Goal: Task Accomplishment & Management: Complete application form

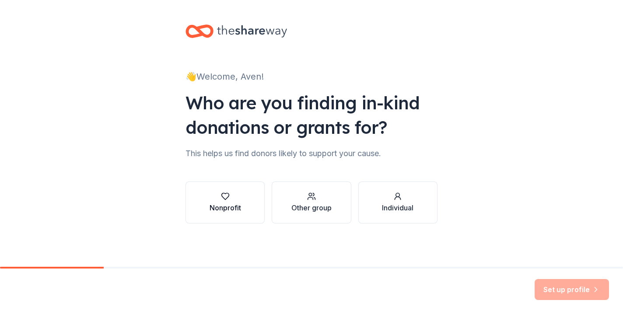
click at [247, 200] on button "Nonprofit" at bounding box center [224, 202] width 79 height 42
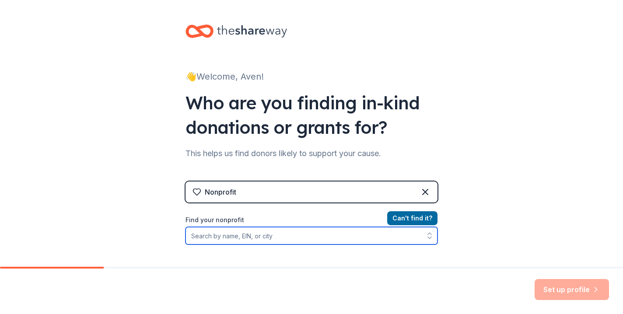
click at [228, 237] on input "Find your nonprofit" at bounding box center [311, 235] width 252 height 17
type input "[GEOGRAPHIC_DATA]"
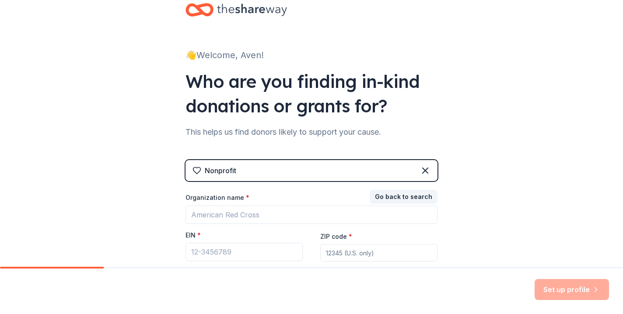
click at [265, 169] on div "Nonprofit" at bounding box center [311, 170] width 252 height 21
click at [425, 167] on icon at bounding box center [425, 170] width 10 height 10
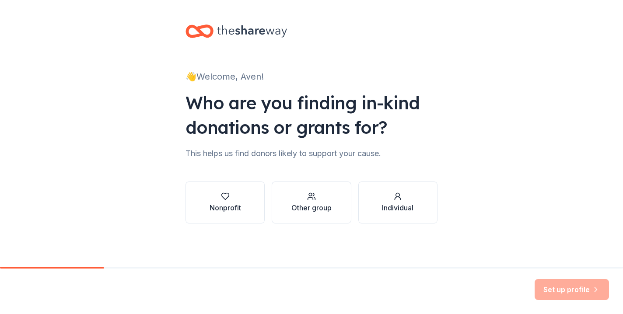
scroll to position [0, 0]
click at [308, 203] on div "Other group" at bounding box center [311, 207] width 40 height 10
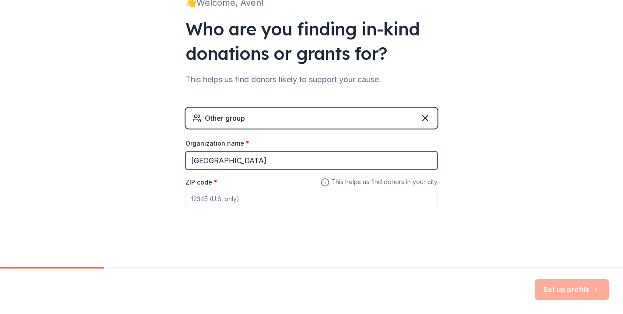
scroll to position [73, 0]
type input "[GEOGRAPHIC_DATA]"
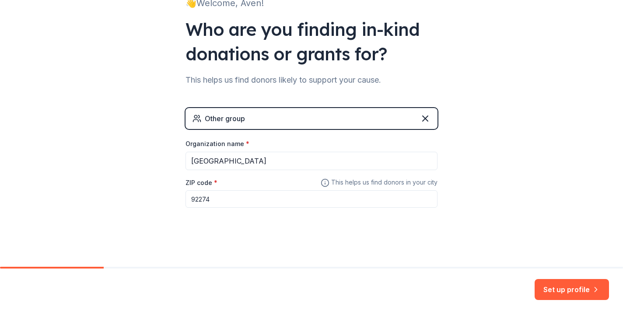
type input "92274"
click at [570, 289] on button "Set up profile" at bounding box center [571, 289] width 74 height 21
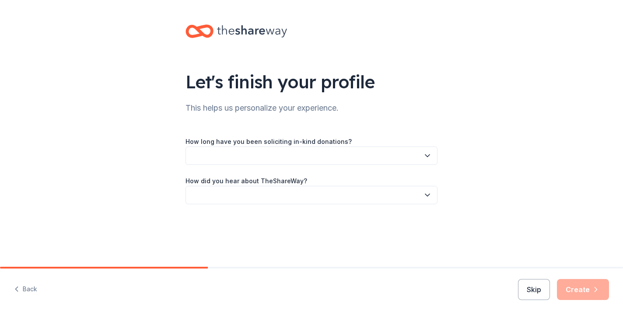
click at [321, 152] on button "button" at bounding box center [311, 155] width 252 height 18
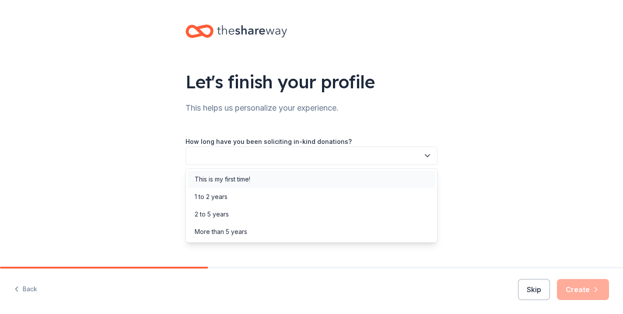
click at [302, 174] on div "This is my first time!" at bounding box center [312, 179] width 248 height 17
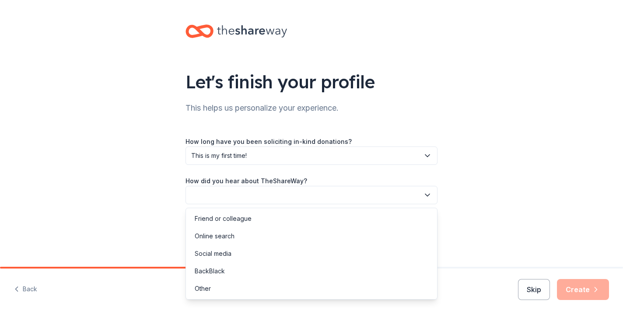
click at [300, 193] on button "button" at bounding box center [311, 195] width 252 height 18
click at [282, 219] on div "Friend or colleague" at bounding box center [312, 218] width 248 height 17
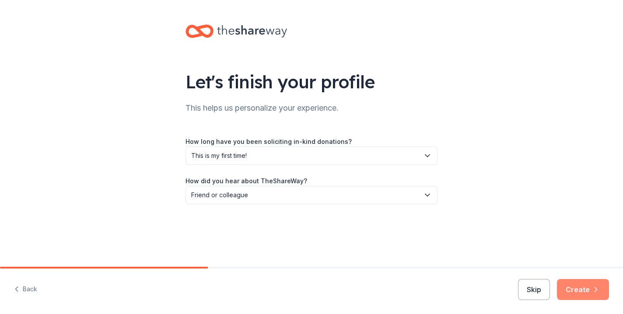
click at [580, 289] on button "Create" at bounding box center [583, 289] width 52 height 21
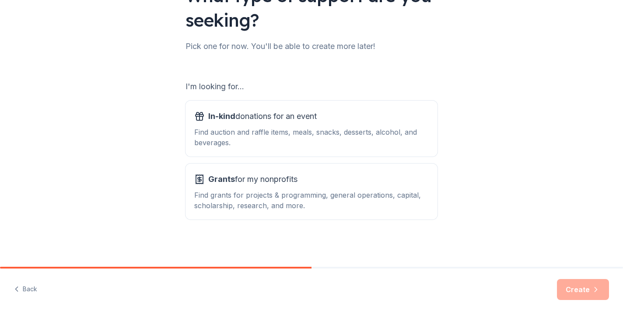
scroll to position [86, 0]
click at [321, 124] on div "In-kind donations for an event Find auction and raffle items, meals, snacks, de…" at bounding box center [311, 128] width 234 height 38
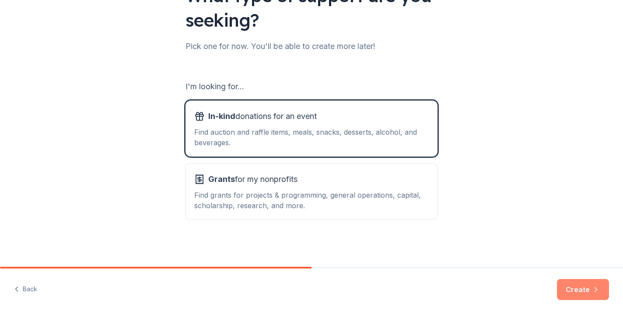
click at [565, 286] on button "Create" at bounding box center [583, 289] width 52 height 21
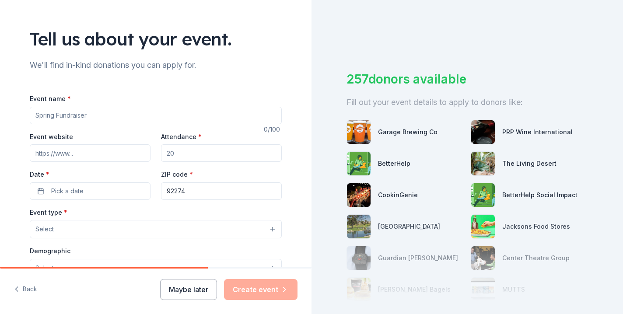
scroll to position [73, 0]
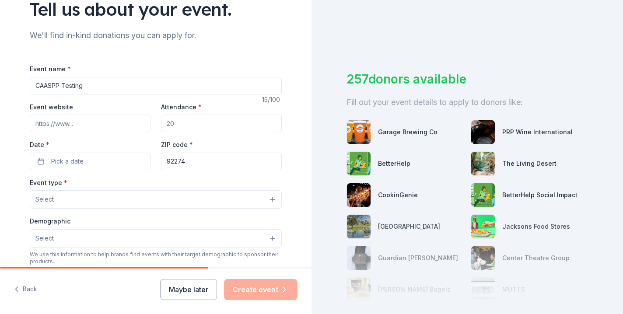
type input "CAASPP Testing"
click at [62, 119] on input "Event website" at bounding box center [90, 123] width 121 height 17
paste input "[URL][DOMAIN_NAME]"
type input "[URL][DOMAIN_NAME]"
drag, startPoint x: 187, startPoint y: 125, endPoint x: 154, endPoint y: 124, distance: 32.8
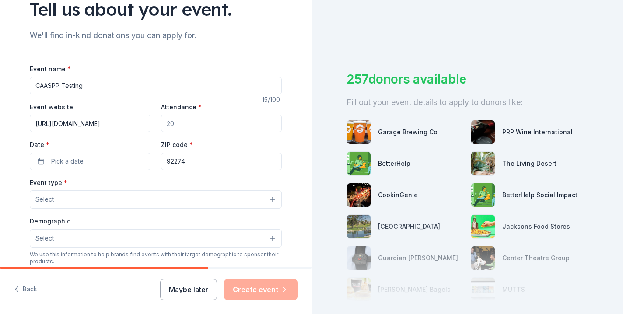
click at [154, 124] on div "Event website [URL][DOMAIN_NAME] Attendance * Date * Pick a date ZIP code * 922…" at bounding box center [156, 135] width 252 height 69
type input "700"
click at [65, 160] on span "Pick a date" at bounding box center [67, 161] width 32 height 10
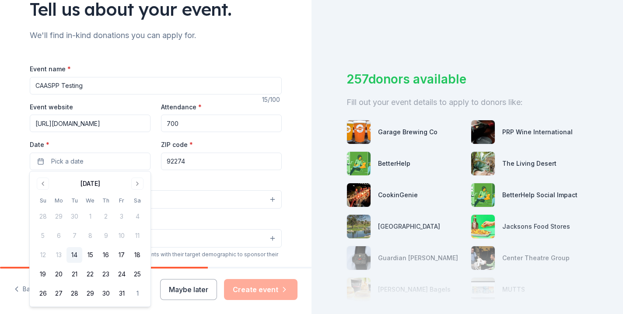
click at [239, 179] on div "Event type * Select" at bounding box center [156, 193] width 252 height 32
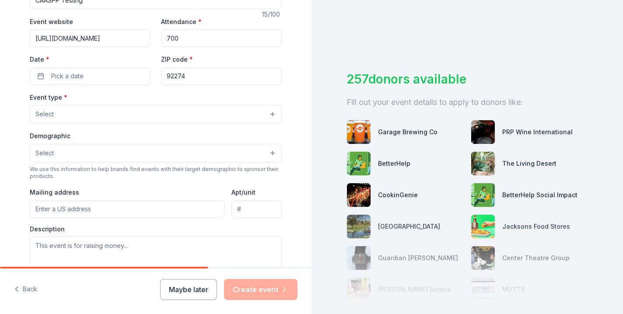
scroll to position [155, 0]
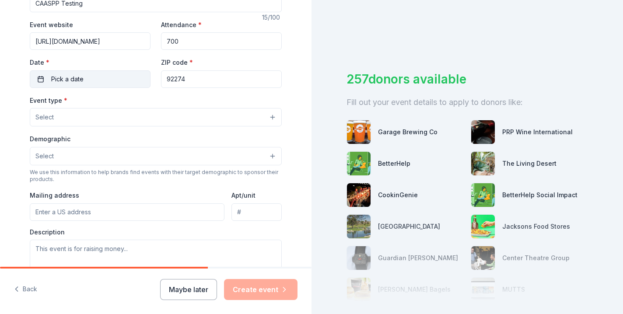
click at [70, 75] on span "Pick a date" at bounding box center [67, 79] width 32 height 10
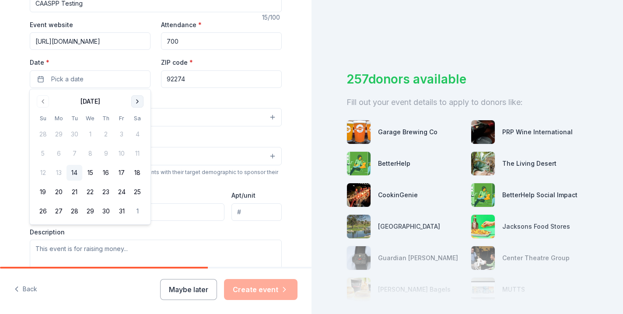
click at [136, 99] on button "Go to next month" at bounding box center [137, 101] width 12 height 12
click at [136, 100] on button "Go to next month" at bounding box center [137, 101] width 12 height 12
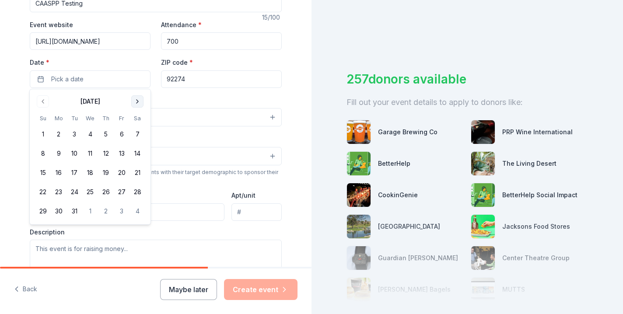
click at [136, 100] on button "Go to next month" at bounding box center [137, 101] width 12 height 12
click at [56, 150] on button "6" at bounding box center [59, 154] width 16 height 16
click at [188, 97] on div "Event type * Select" at bounding box center [156, 111] width 252 height 32
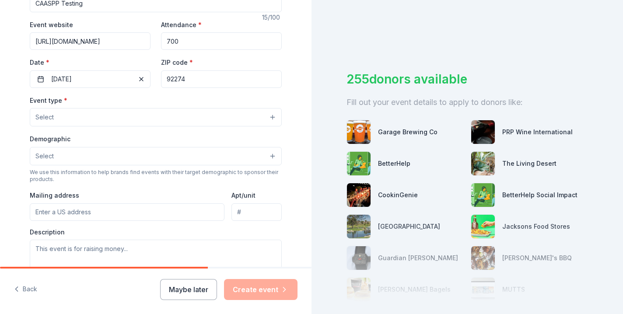
click at [71, 116] on button "Select" at bounding box center [156, 117] width 252 height 18
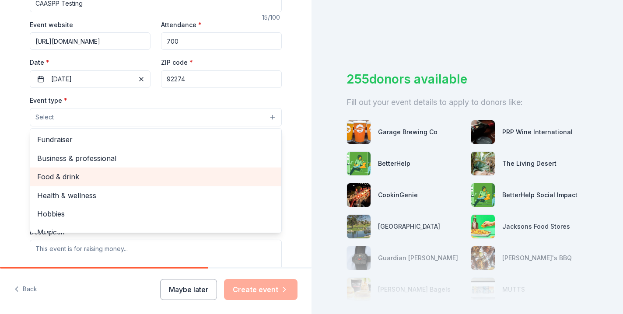
scroll to position [0, 0]
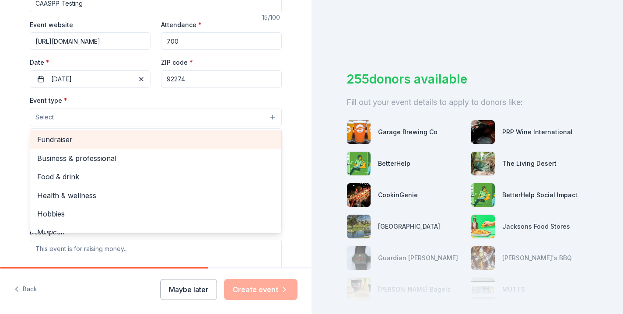
click at [67, 136] on span "Fundraiser" at bounding box center [155, 139] width 237 height 11
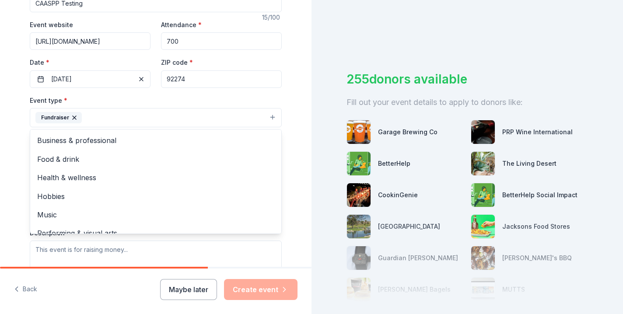
click at [13, 132] on div "Tell us about your event. We'll find in-kind donations you can apply for. Event…" at bounding box center [155, 136] width 311 height 583
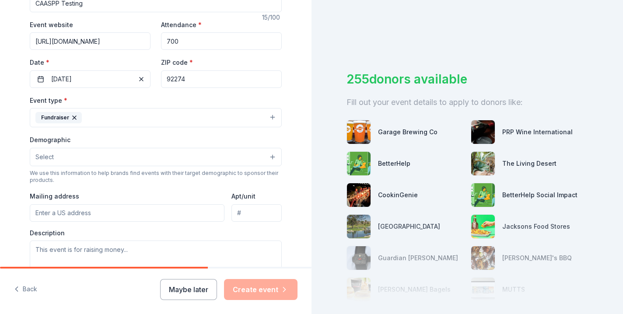
click at [82, 153] on button "Select" at bounding box center [156, 157] width 252 height 18
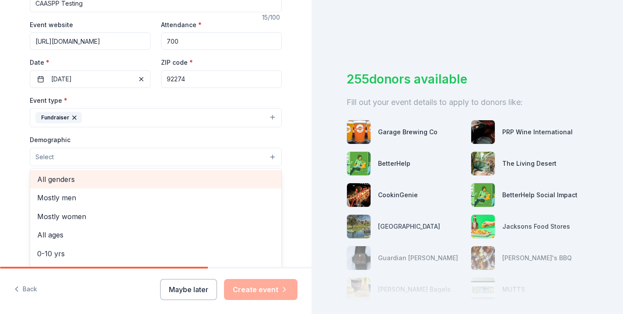
click at [82, 175] on span "All genders" at bounding box center [155, 179] width 237 height 11
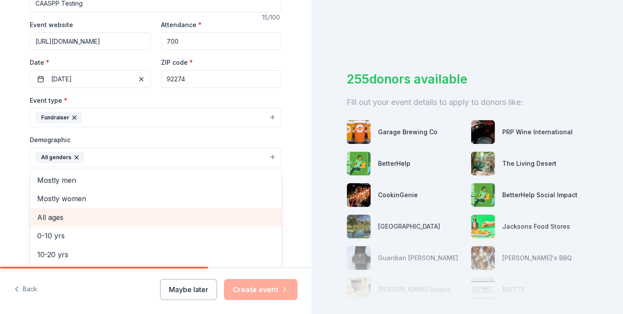
click at [55, 217] on span "All ages" at bounding box center [155, 217] width 237 height 11
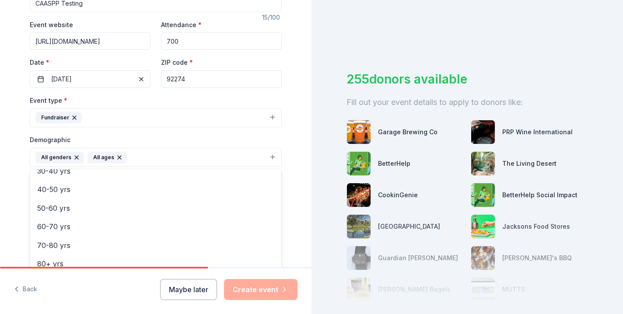
scroll to position [101, 0]
click at [8, 193] on div "Tell us about your event. We'll find in-kind donations you can apply for. Event…" at bounding box center [155, 137] width 311 height 584
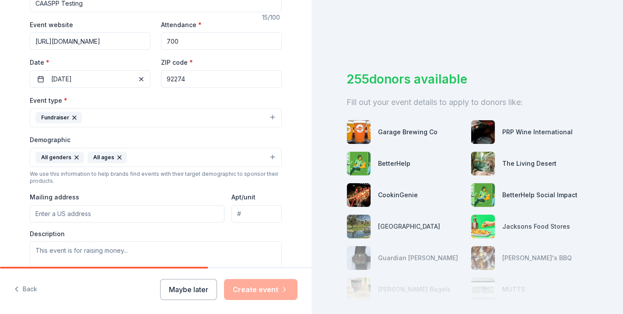
click at [77, 155] on icon "button" at bounding box center [76, 157] width 7 height 7
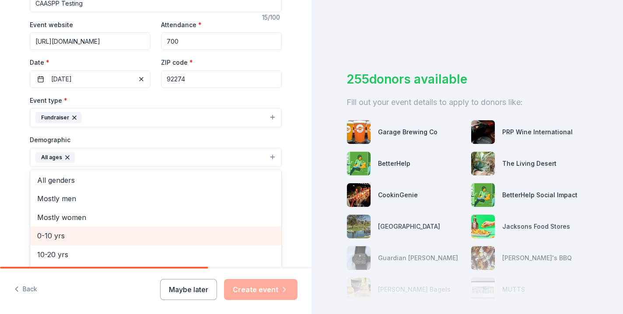
scroll to position [9, 0]
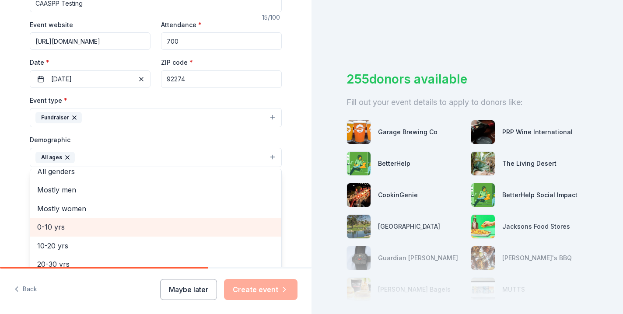
click at [59, 222] on span "0-10 yrs" at bounding box center [155, 226] width 237 height 11
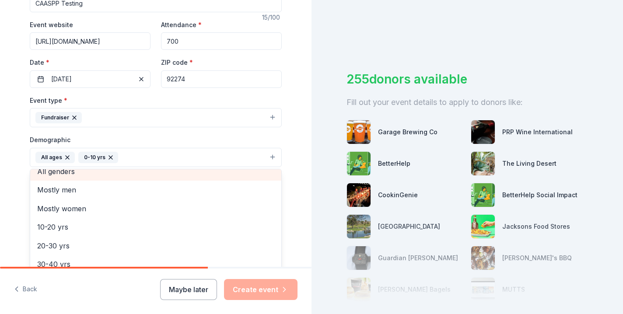
click at [59, 170] on div "All genders" at bounding box center [155, 171] width 251 height 18
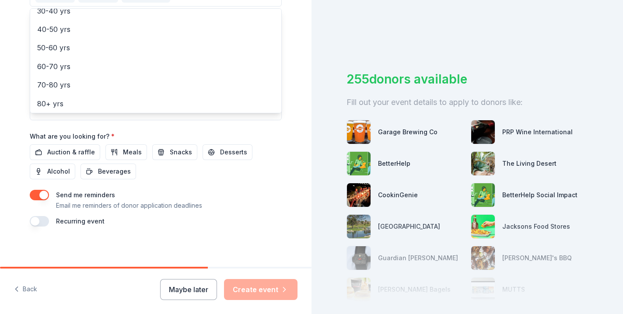
scroll to position [315, 0]
